Goal: Transaction & Acquisition: Download file/media

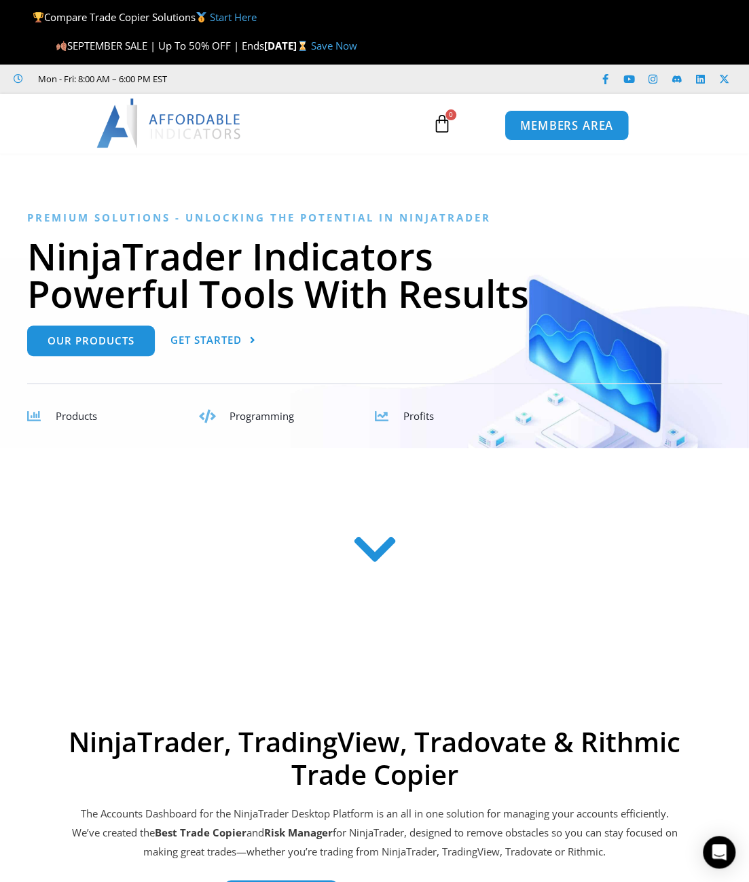
click at [586, 120] on span "MEMBERS AREA" at bounding box center [566, 126] width 93 height 12
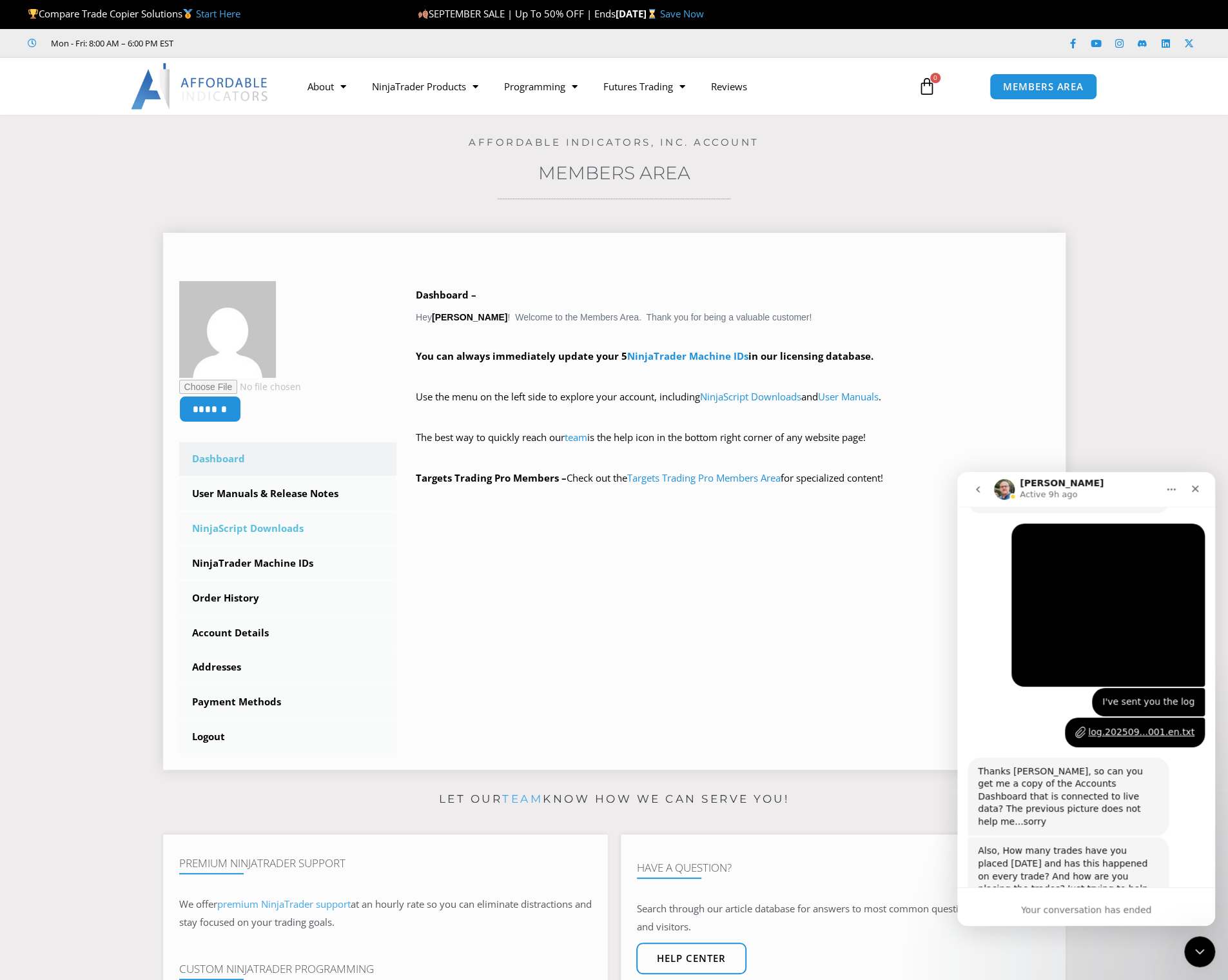
click at [284, 524] on link "NinjaScript Downloads" at bounding box center [288, 527] width 218 height 33
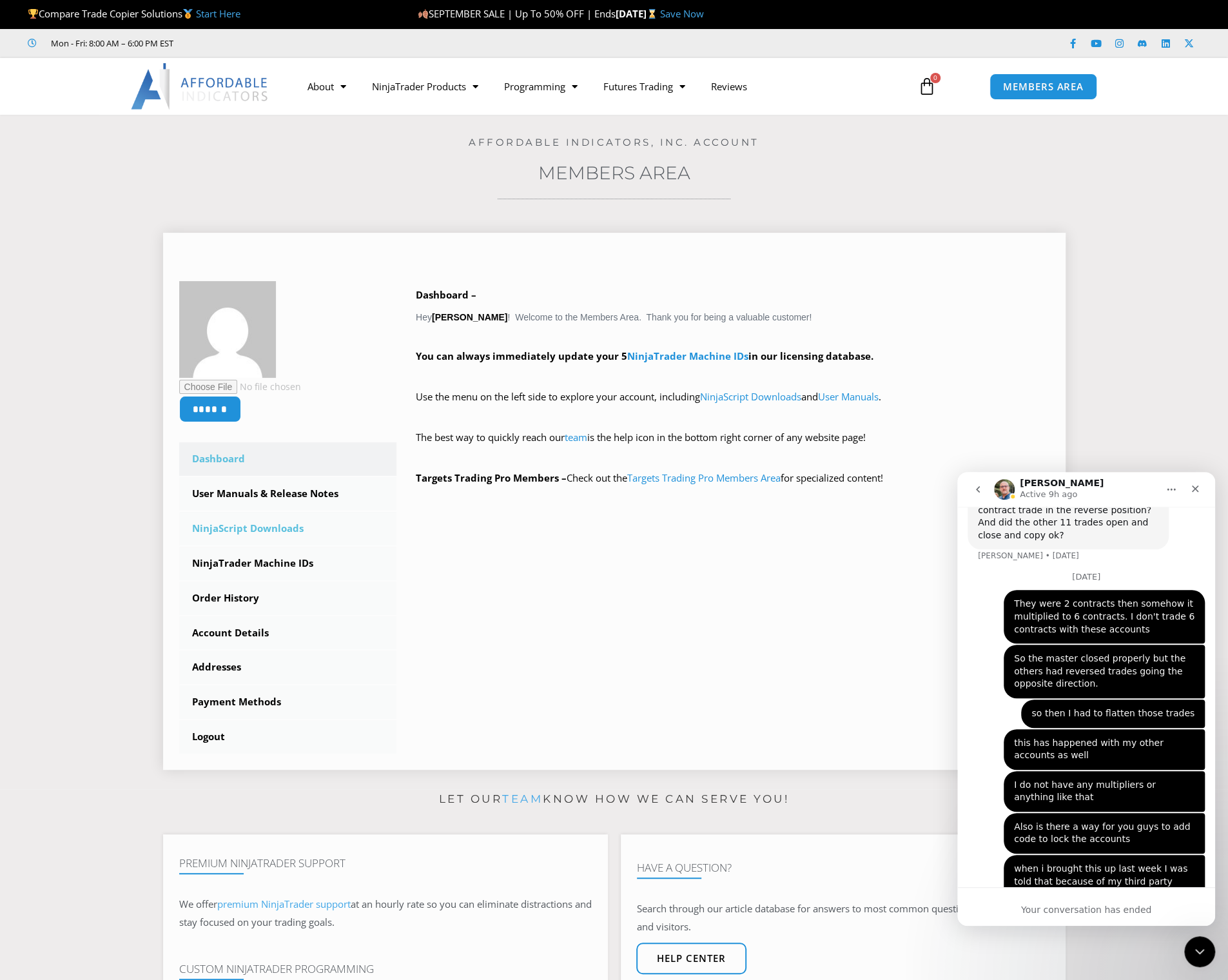
scroll to position [2675, 0]
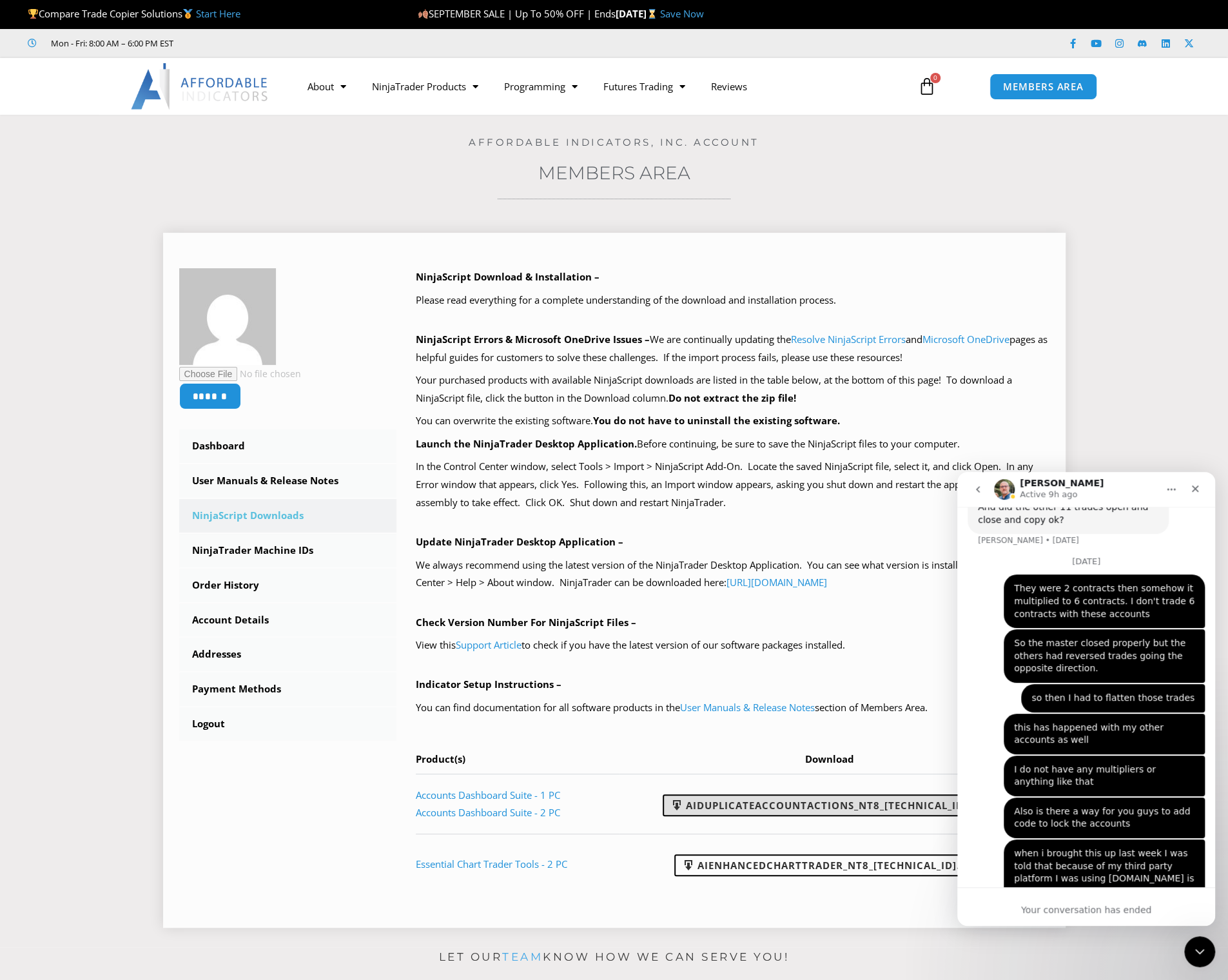
click at [829, 810] on link "AIDuplicateAccountActions_NT8_25.9.24.1.zip" at bounding box center [828, 804] width 333 height 22
